Goal: Transaction & Acquisition: Purchase product/service

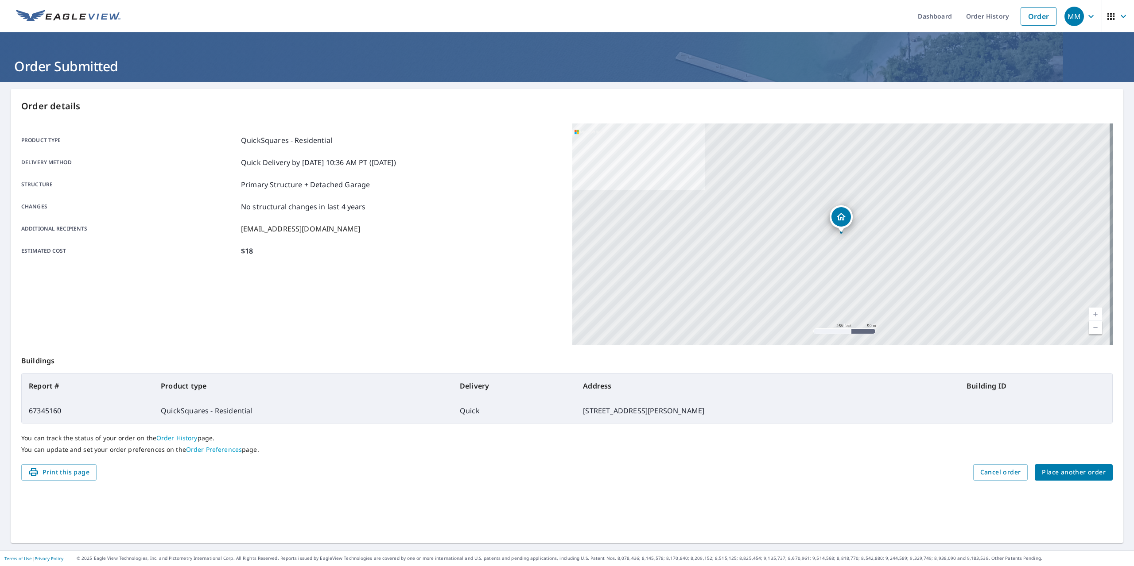
click at [1073, 472] on span "Place another order" at bounding box center [1074, 472] width 64 height 11
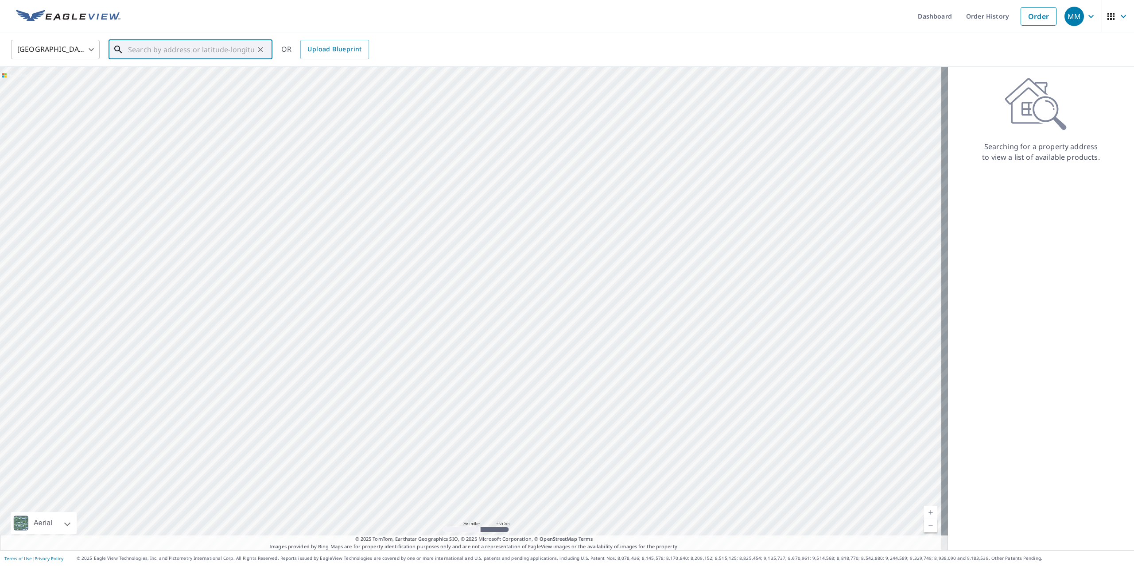
click at [143, 46] on input "text" at bounding box center [191, 49] width 126 height 25
click at [147, 82] on p "[GEOGRAPHIC_DATA]" at bounding box center [195, 85] width 139 height 9
type input "[STREET_ADDRESS][PERSON_NAME]"
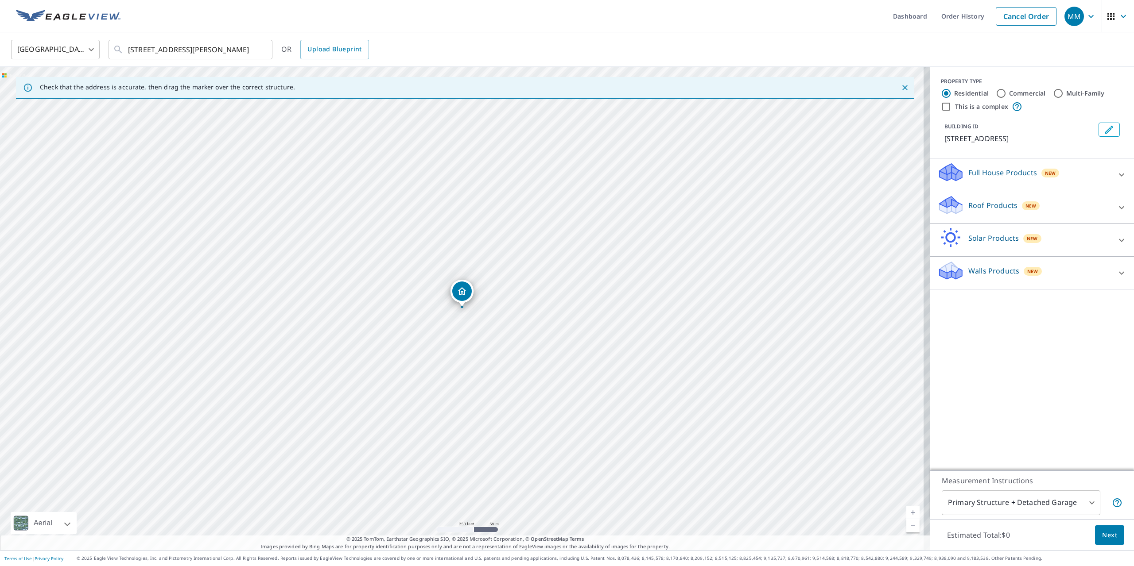
click at [968, 206] on p "Roof Products" at bounding box center [992, 205] width 49 height 11
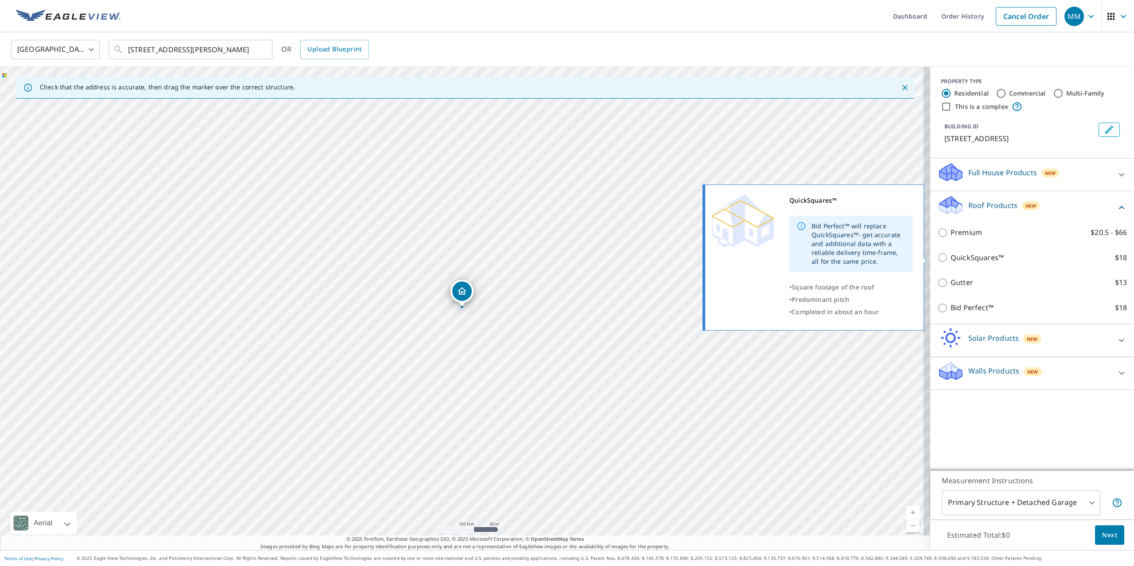
click at [953, 257] on p "QuickSquares™" at bounding box center [976, 257] width 53 height 11
click at [950, 257] on input "QuickSquares™ $18" at bounding box center [943, 257] width 13 height 11
checkbox input "true"
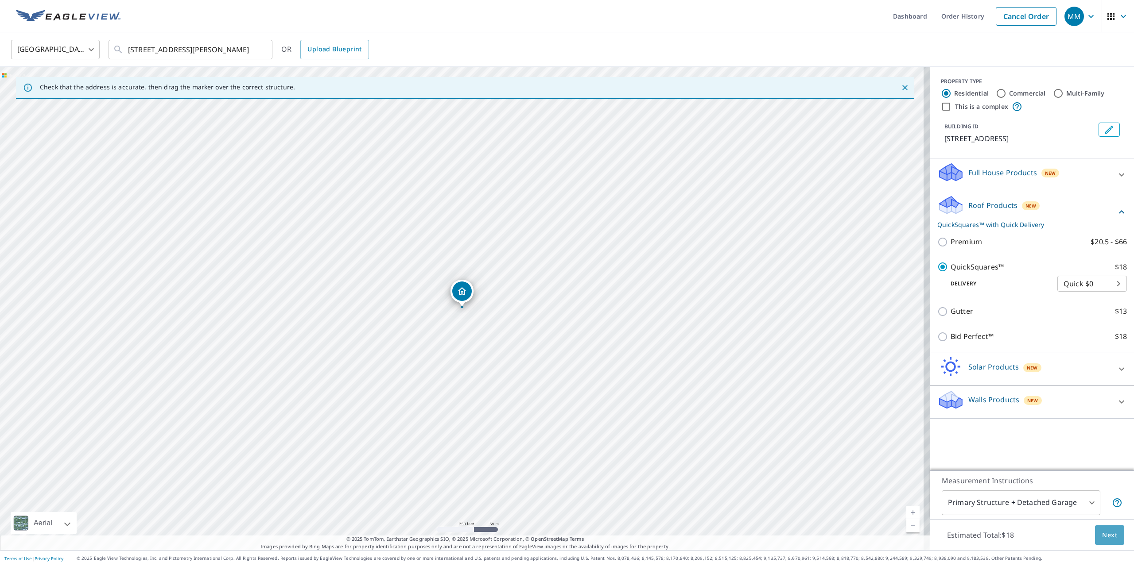
click at [1103, 533] on span "Next" at bounding box center [1109, 535] width 15 height 11
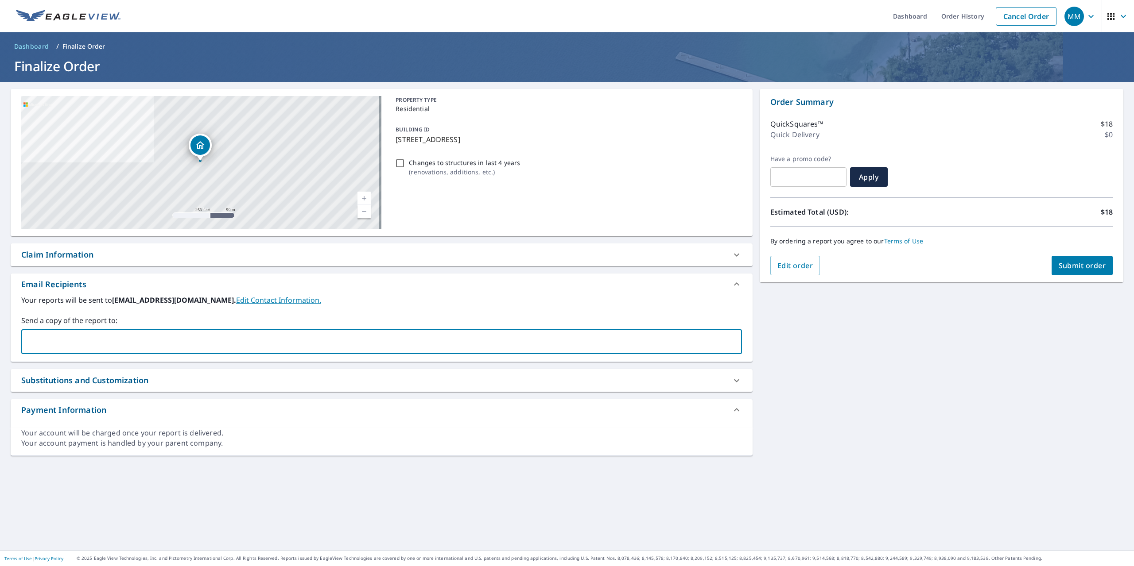
click at [56, 340] on input "text" at bounding box center [374, 341] width 699 height 17
type input "[EMAIL_ADDRESS][DOMAIN_NAME]"
click at [1076, 266] on span "Submit order" at bounding box center [1081, 266] width 47 height 10
